Goal: Task Accomplishment & Management: Use online tool/utility

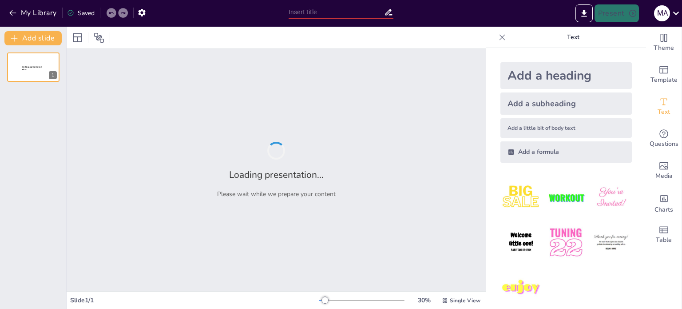
type input "السيارات الكهربائية: كيف تعمل بطارية الليثيوم والمحولات؟"
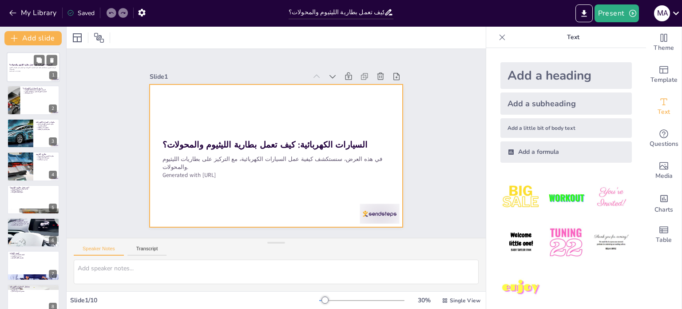
click at [32, 57] on div at bounding box center [33, 67] width 53 height 30
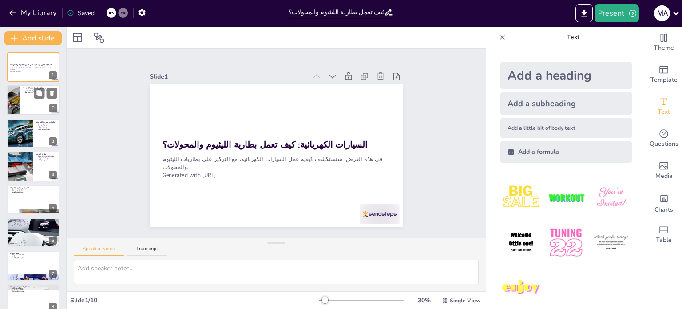
click at [25, 106] on div at bounding box center [33, 100] width 53 height 30
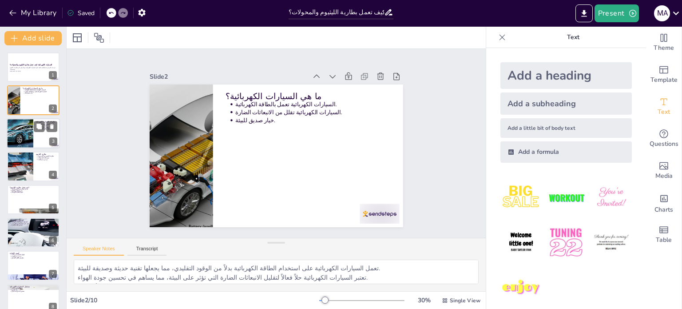
click at [38, 139] on div at bounding box center [33, 133] width 53 height 30
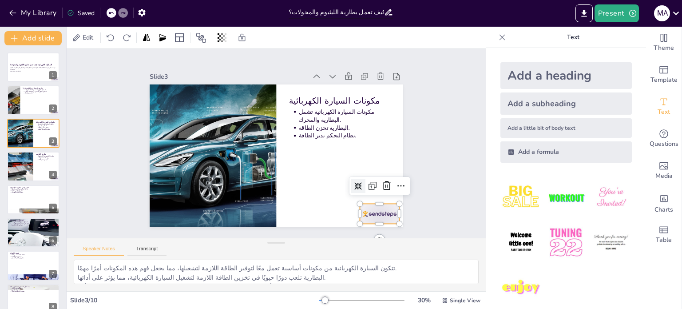
click at [216, 227] on div at bounding box center [206, 247] width 20 height 40
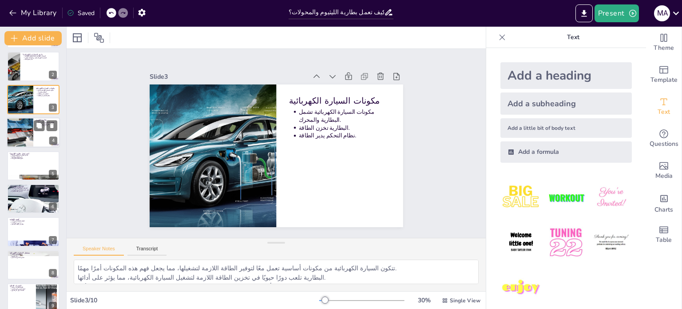
scroll to position [35, 0]
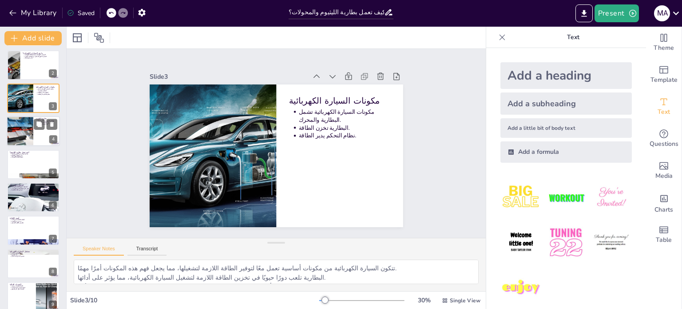
click at [24, 125] on div at bounding box center [20, 131] width 56 height 30
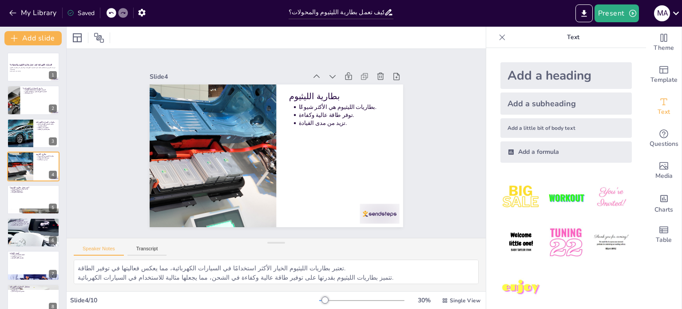
scroll to position [9, 0]
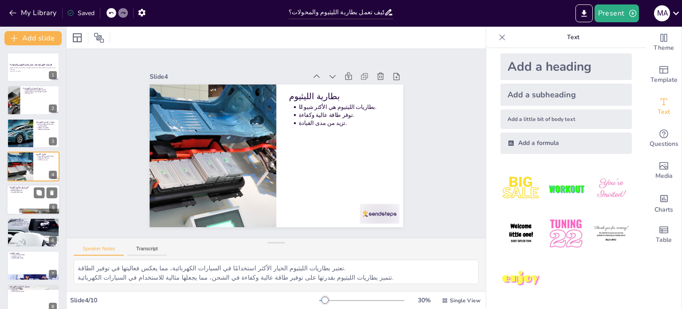
click at [30, 202] on div at bounding box center [33, 199] width 53 height 30
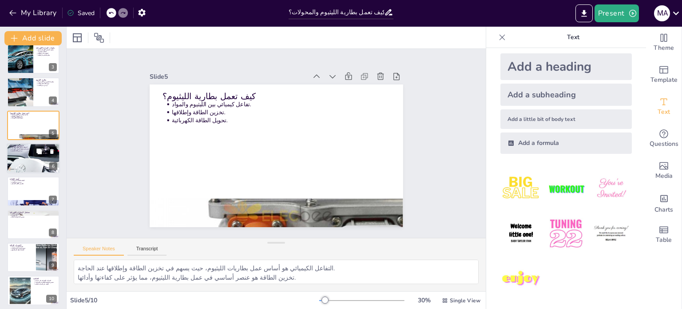
scroll to position [77, 0]
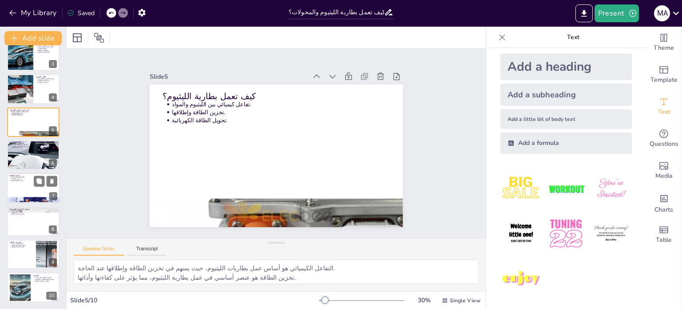
click at [33, 188] on div at bounding box center [33, 188] width 53 height 30
type textarea "تعتبر الكفاءة العالية من العوامل الرئيسية التي تؤثر على أداء السيارة الكهربائية…"
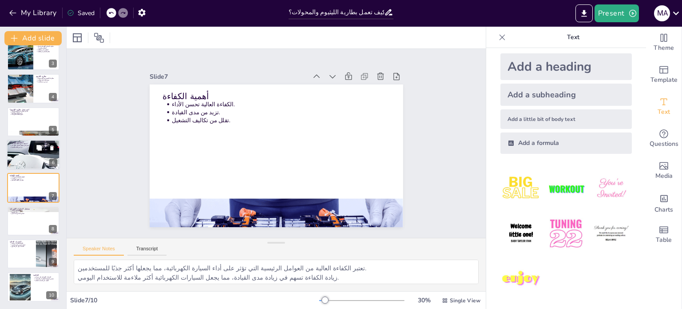
scroll to position [0, 0]
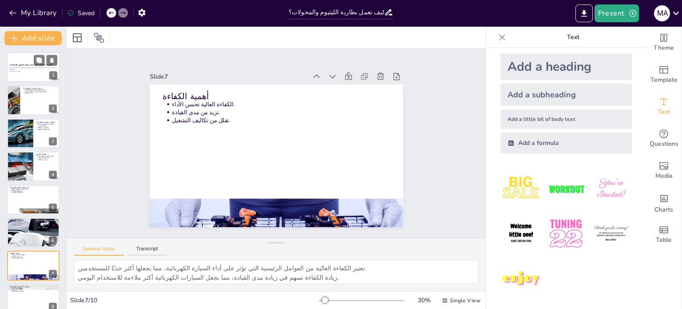
click at [28, 58] on div at bounding box center [33, 67] width 53 height 30
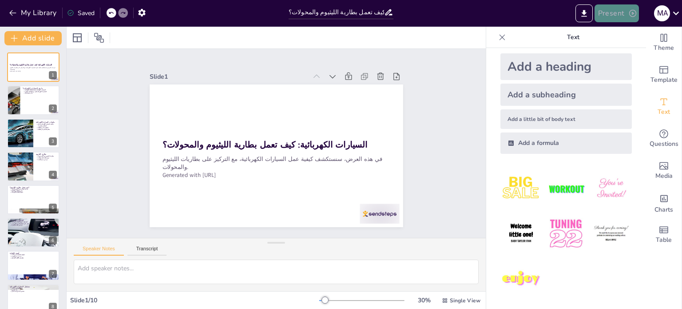
click at [622, 8] on button "Present" at bounding box center [616, 13] width 44 height 18
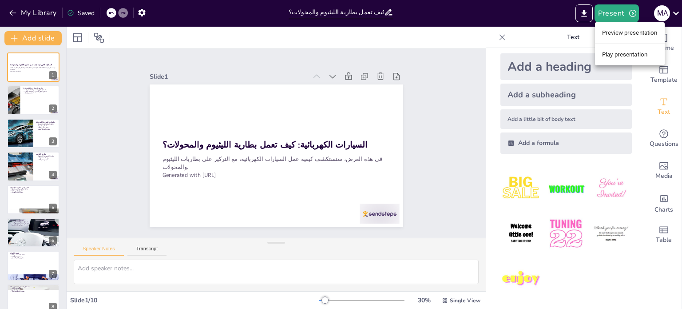
click at [627, 52] on li "Play presentation" at bounding box center [630, 55] width 70 height 14
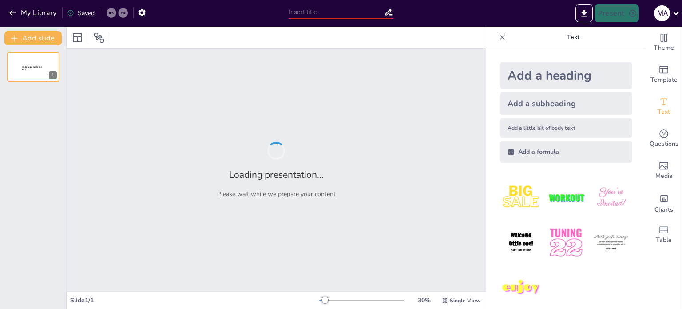
type input "السيارات الكهربائية: كيف تعمل بطارية الليثيوم والمحولات؟"
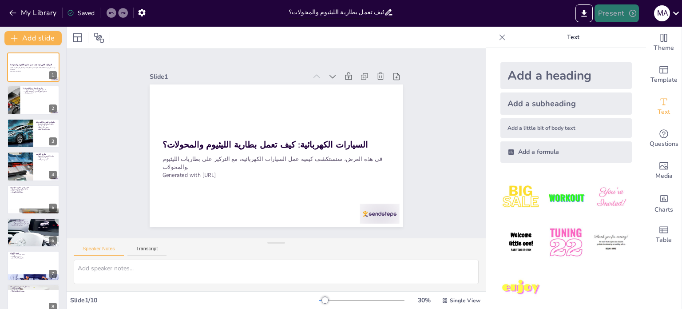
click at [607, 10] on button "Present" at bounding box center [616, 13] width 44 height 18
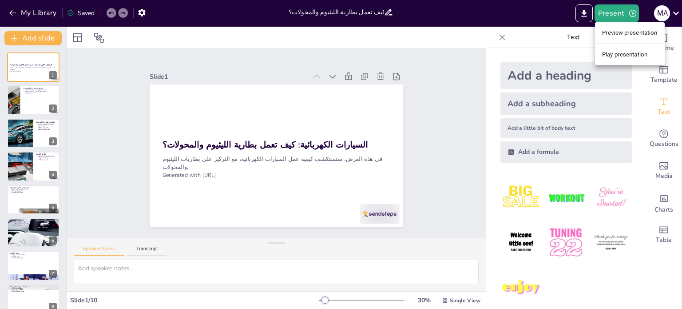
click at [622, 53] on li "Play presentation" at bounding box center [630, 55] width 70 height 14
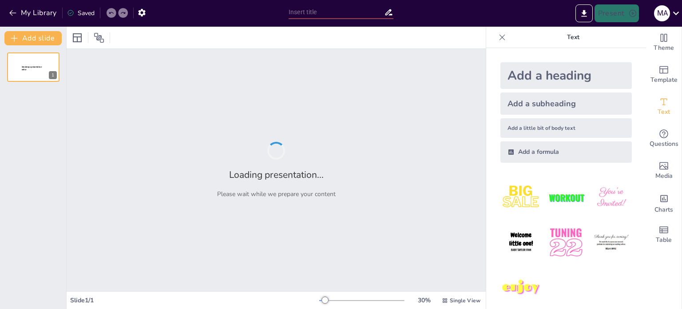
type input "السيارات الكهربائية: كيف تعمل بطارية الليثيوم والمحولات؟"
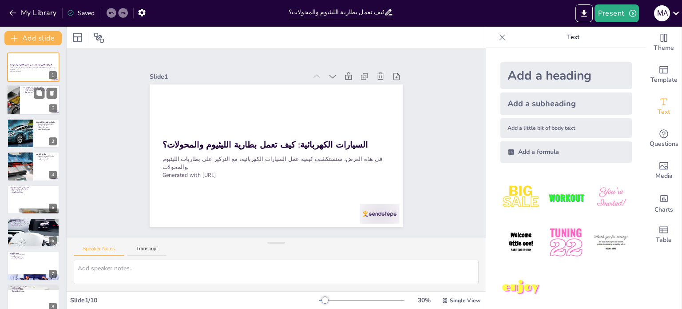
click at [23, 106] on div at bounding box center [33, 100] width 53 height 30
type textarea "تعمل السيارات الكهربائية على استخدام الطاقة الكهربائية بدلاً من الوقود التقليدي…"
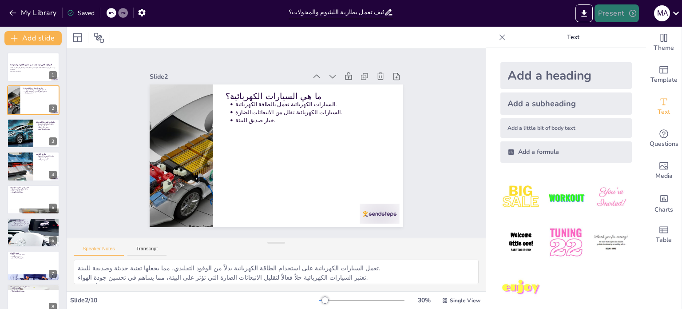
click at [609, 9] on button "Present" at bounding box center [616, 13] width 44 height 18
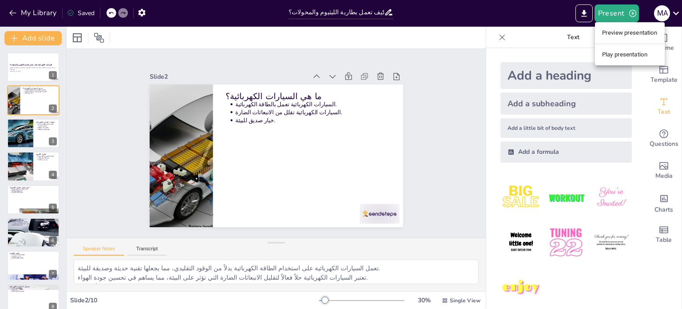
click at [618, 30] on li "Preview presentation" at bounding box center [630, 33] width 70 height 14
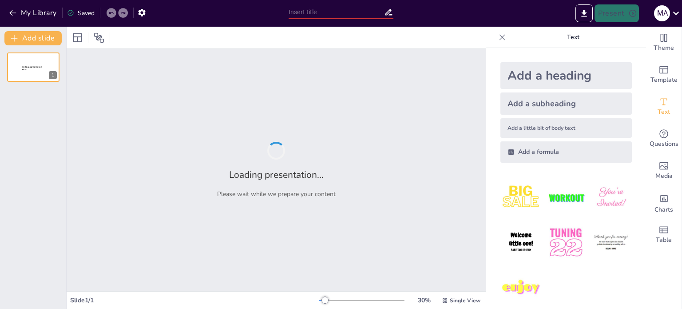
type input "السيارات الكهربائية: كيف تعمل بطارية الليثيوم والمحولات؟"
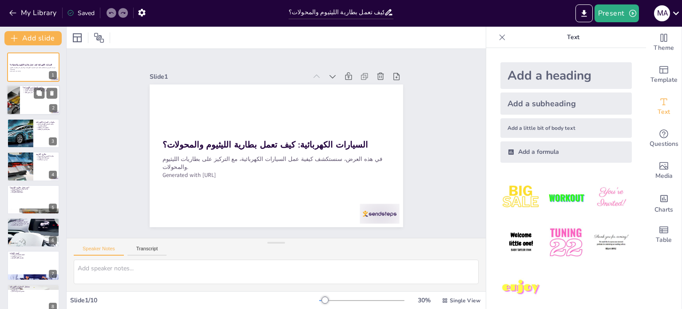
click at [18, 96] on div at bounding box center [13, 100] width 58 height 30
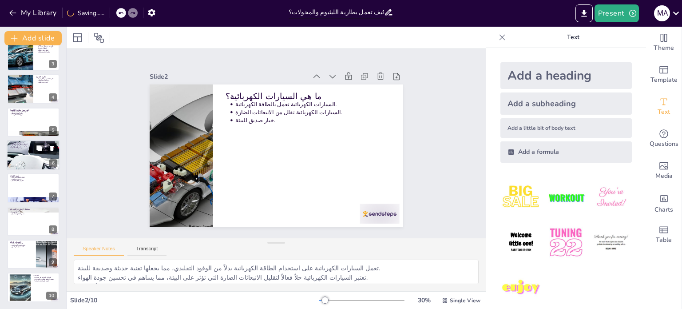
click at [37, 159] on div at bounding box center [33, 155] width 53 height 30
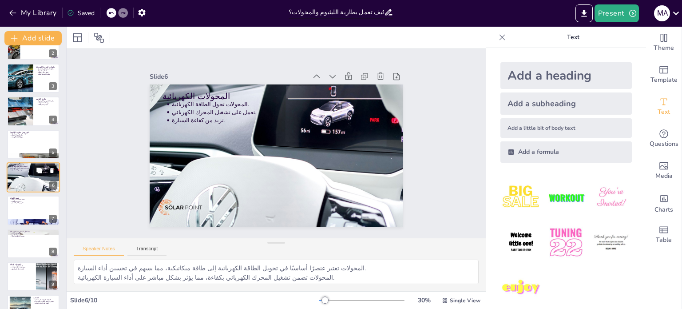
scroll to position [77, 0]
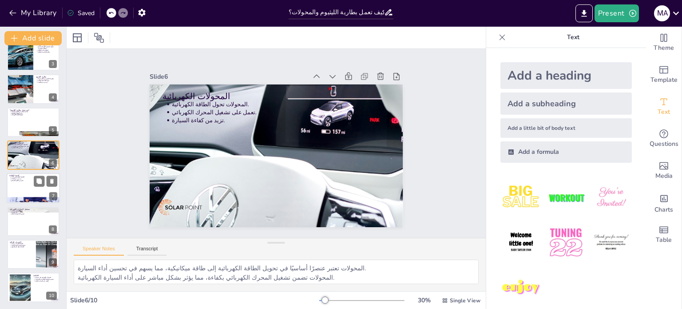
click at [30, 188] on div at bounding box center [33, 188] width 53 height 30
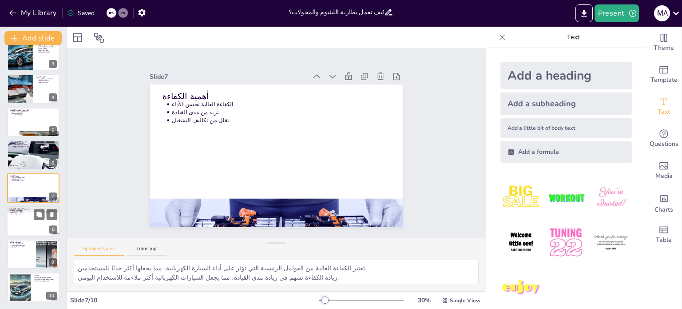
click at [30, 219] on div at bounding box center [33, 221] width 53 height 30
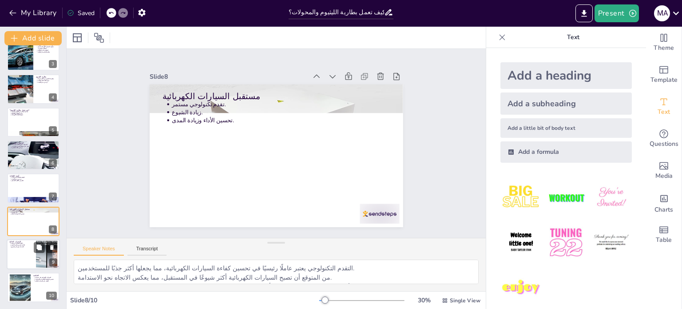
click at [30, 252] on div at bounding box center [33, 254] width 53 height 30
type textarea "تكلفة البطاريات تعتبر من أكبر التحديات التي تواجه صناعة السيارات الكهربائية، مم…"
